Goal: Task Accomplishment & Management: Use online tool/utility

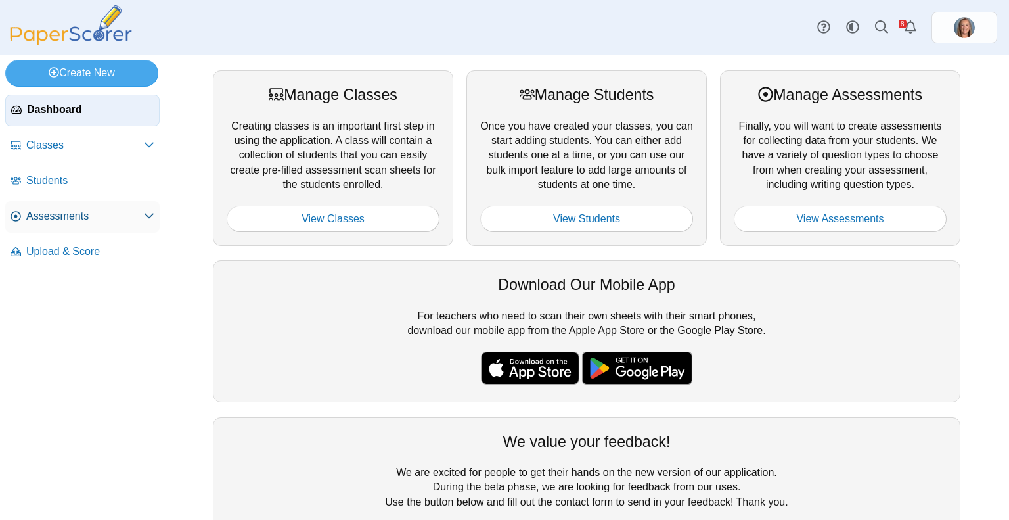
click at [81, 210] on span "Assessments" at bounding box center [85, 216] width 118 height 14
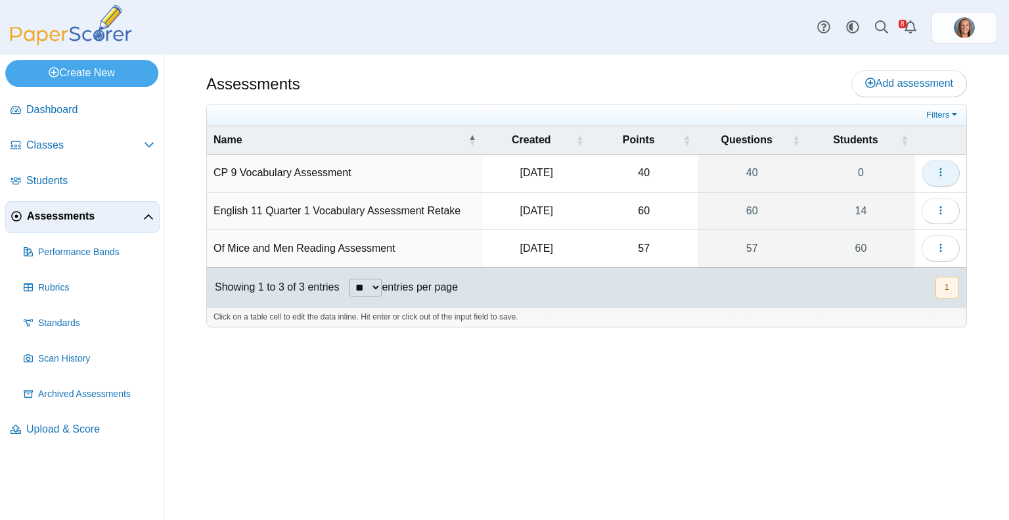
click at [937, 172] on icon "button" at bounding box center [941, 172] width 11 height 11
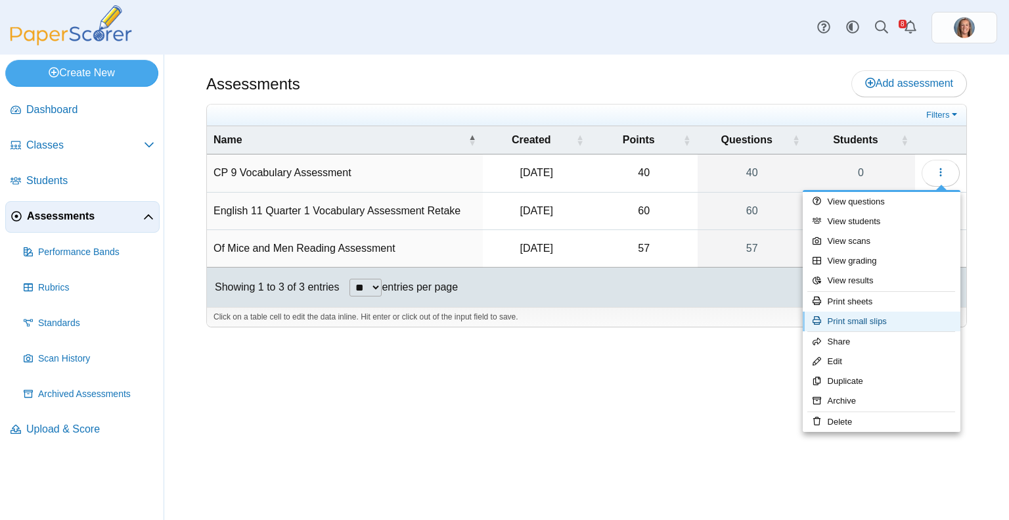
click at [869, 323] on link "Print small slips" at bounding box center [882, 321] width 158 height 20
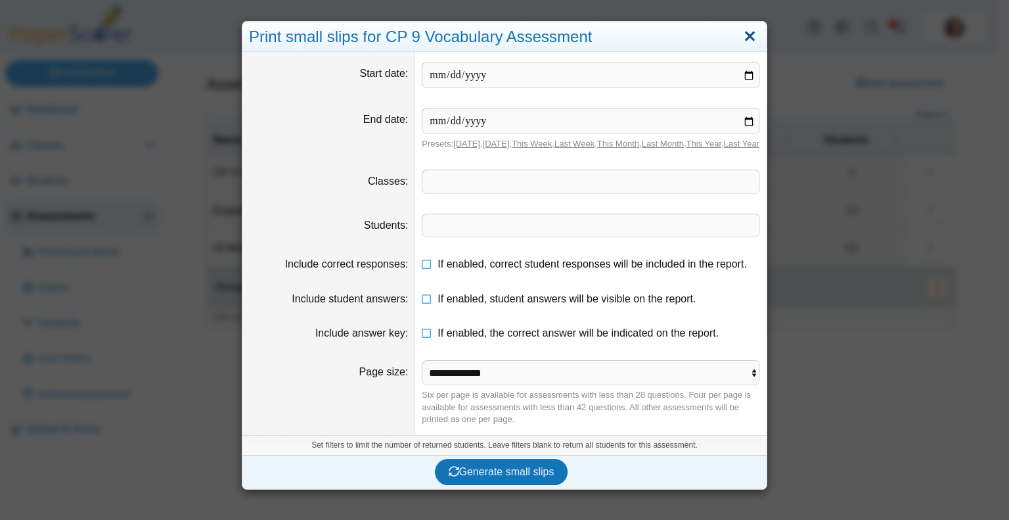
click at [750, 41] on link "Close" at bounding box center [750, 37] width 20 height 22
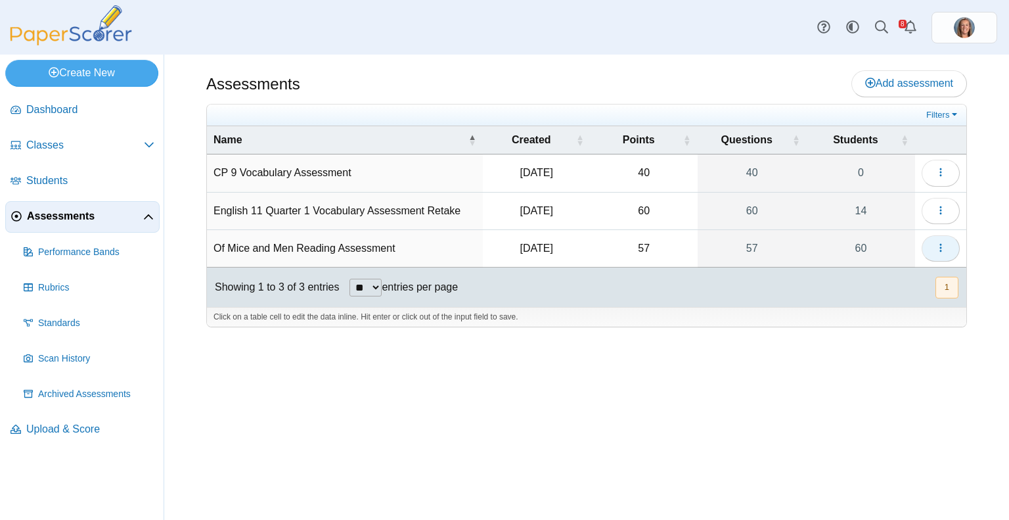
click at [951, 252] on button "button" at bounding box center [941, 248] width 38 height 26
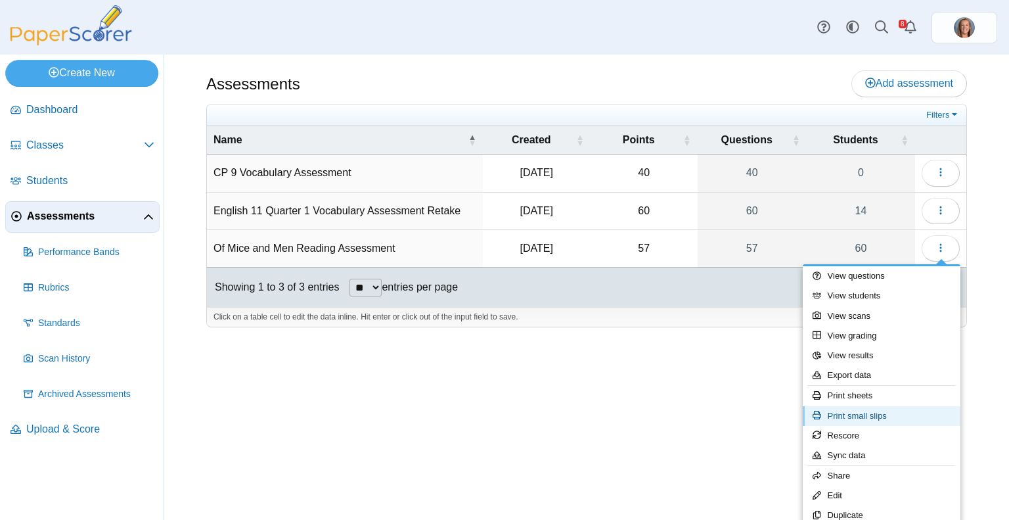
click at [891, 415] on link "Print small slips" at bounding box center [882, 416] width 158 height 20
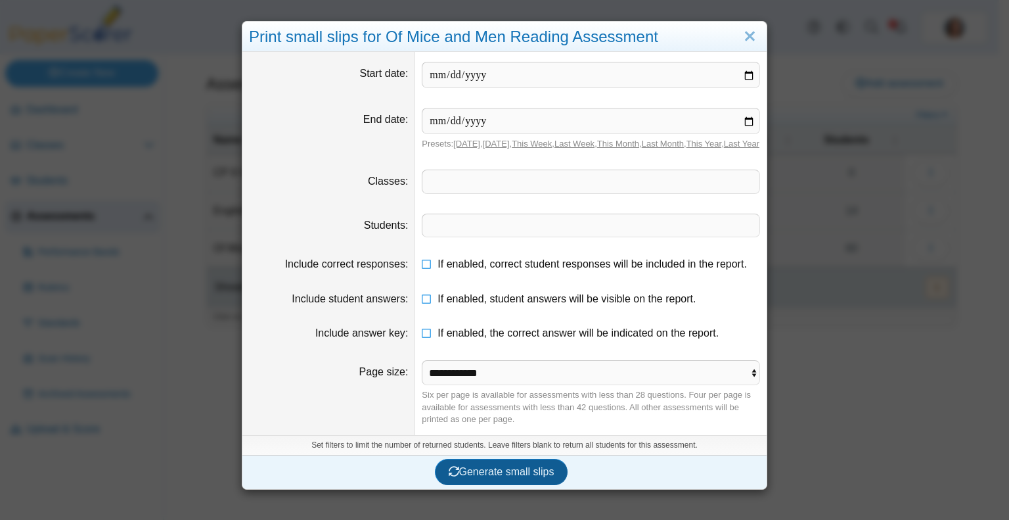
click at [502, 477] on span "Generate small slips" at bounding box center [502, 471] width 106 height 11
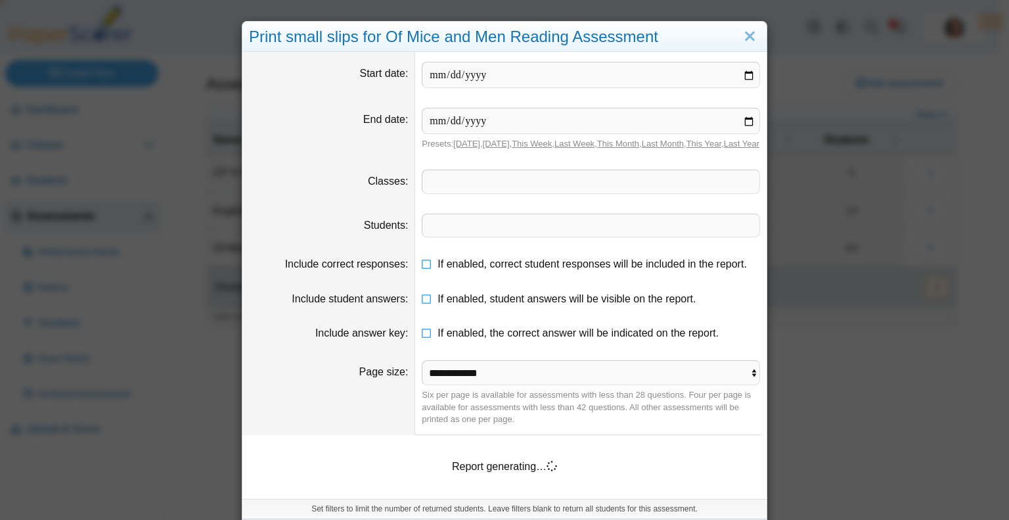
scroll to position [51, 0]
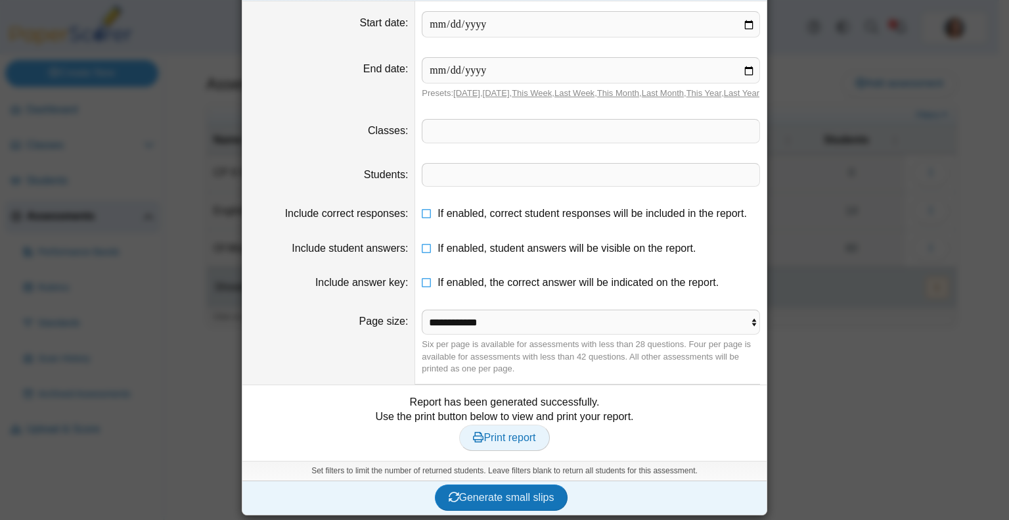
click at [500, 443] on span "Print report" at bounding box center [504, 437] width 62 height 11
